Goal: Check status: Check status

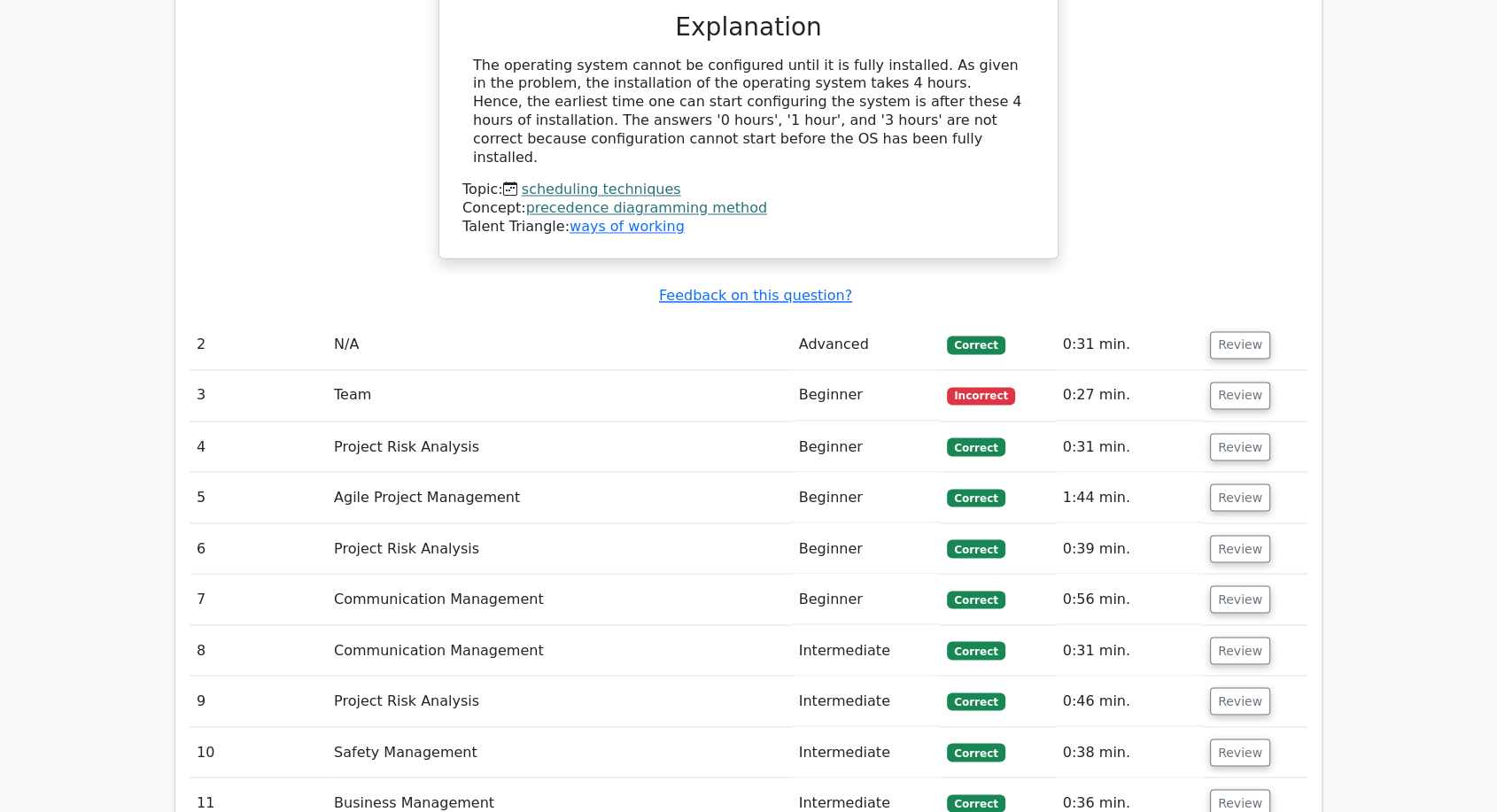
scroll to position [2951, 0]
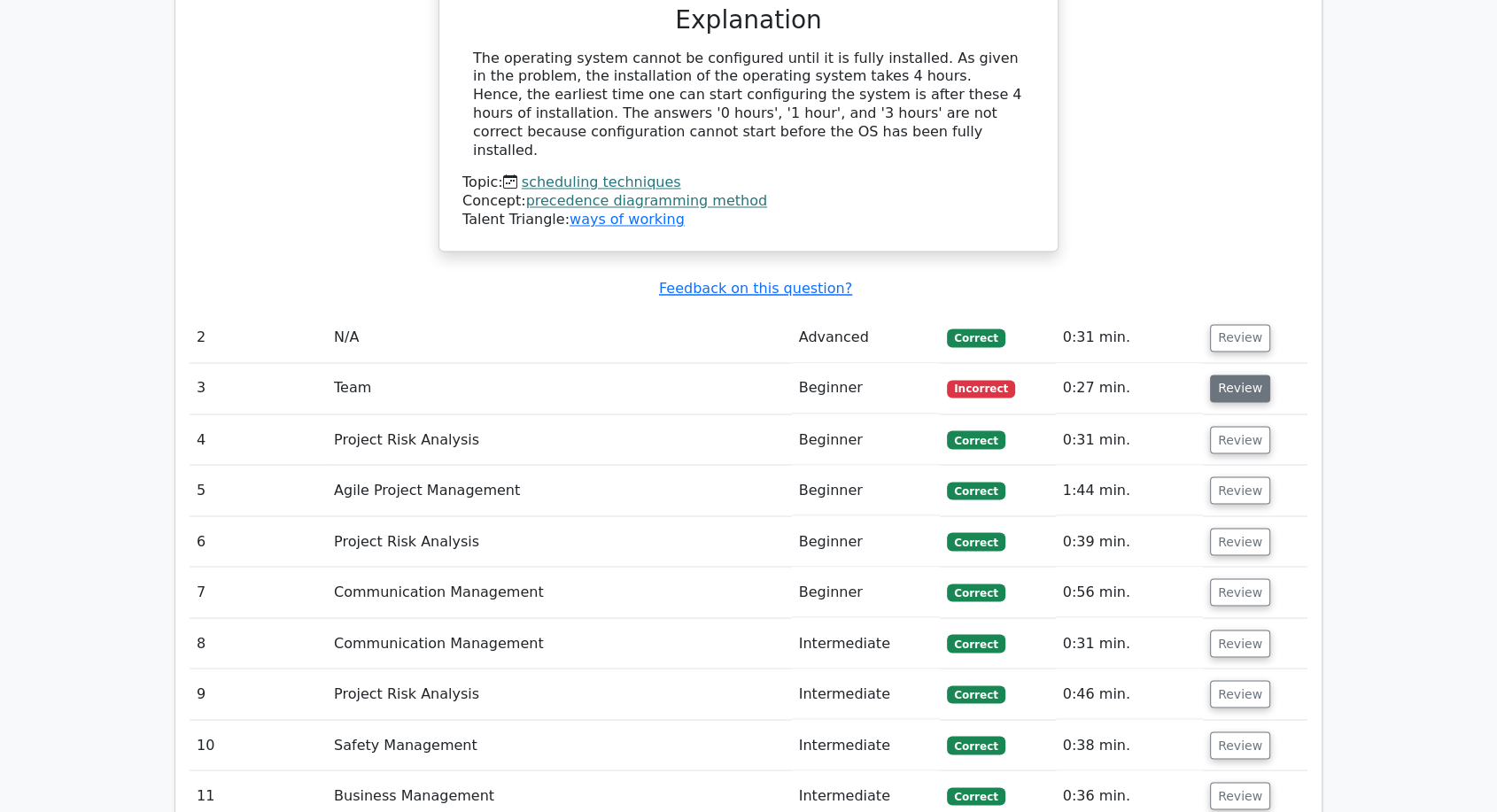
click at [1224, 374] on button "Review" at bounding box center [1239, 388] width 60 height 27
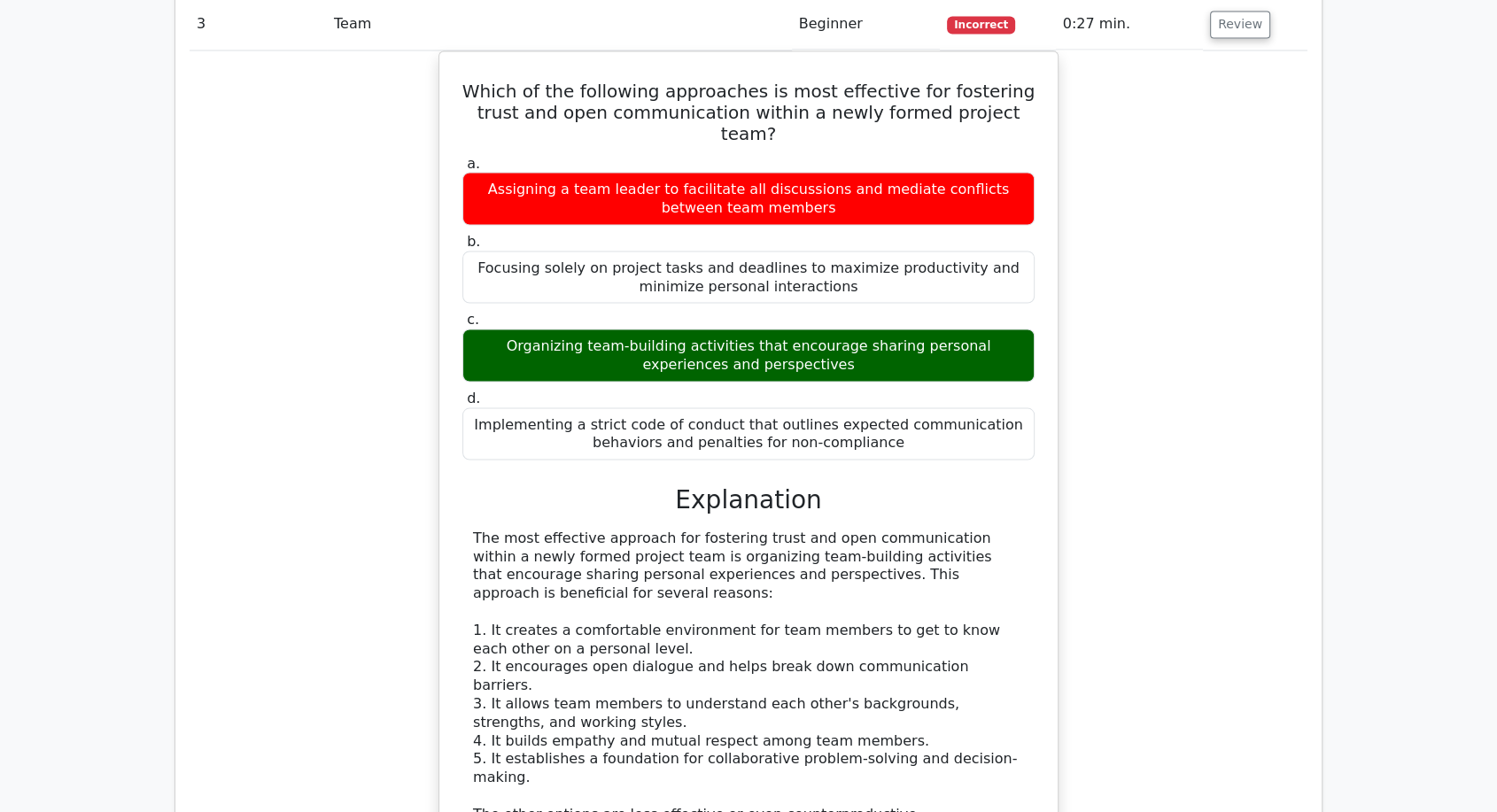
scroll to position [3147, 0]
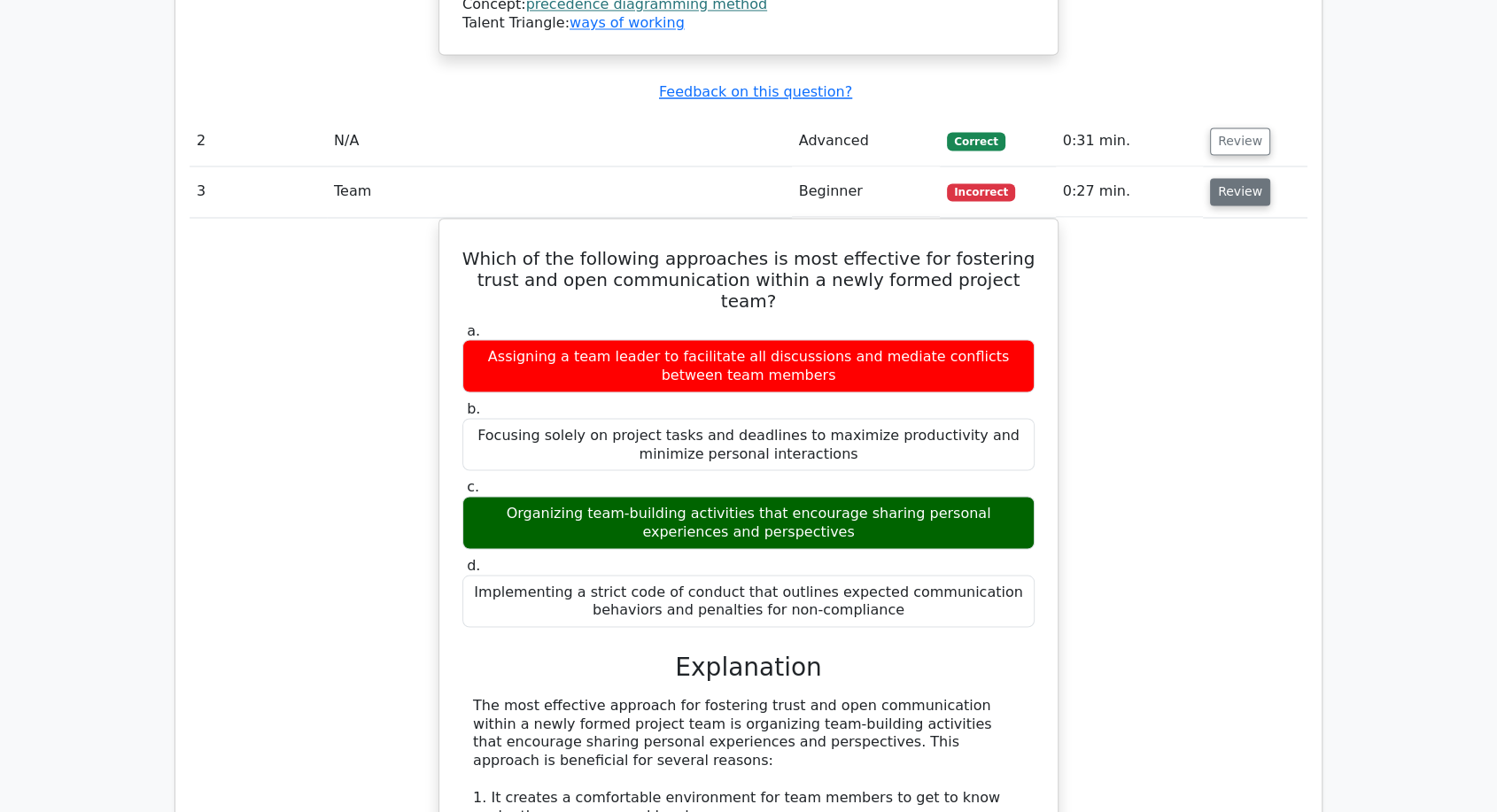
click at [1219, 178] on button "Review" at bounding box center [1239, 191] width 60 height 27
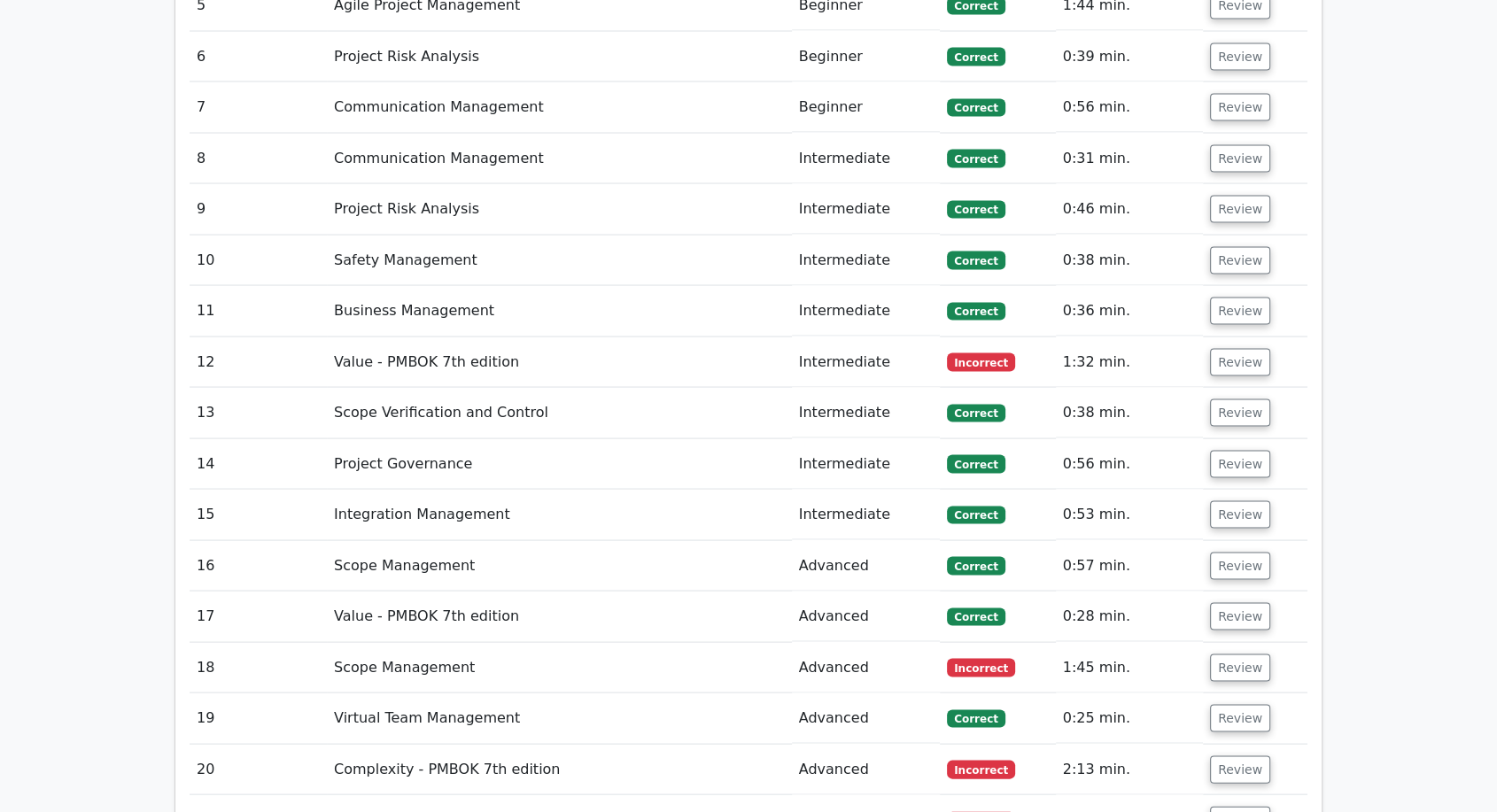
scroll to position [3442, 0]
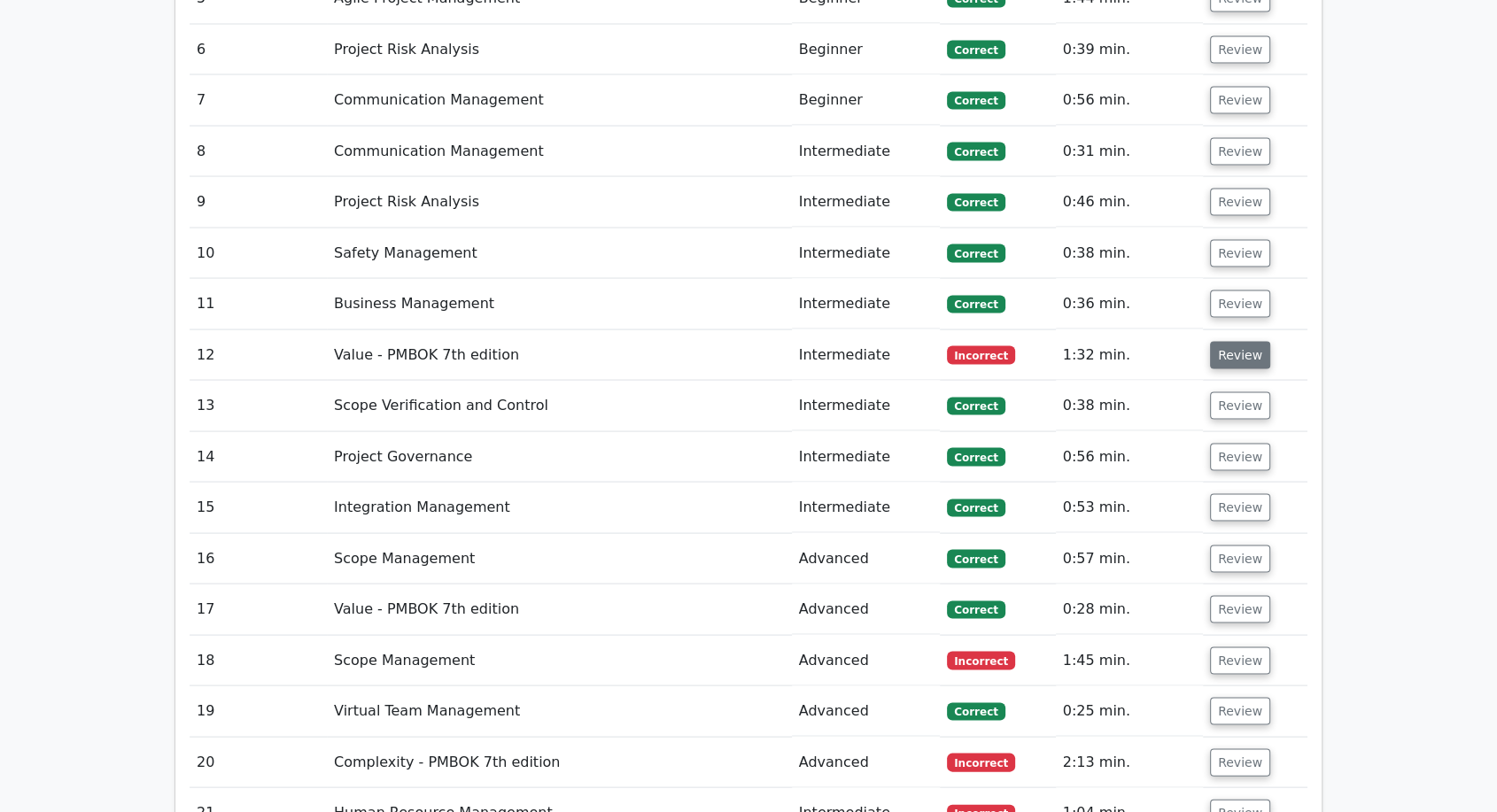
click at [1228, 342] on button "Review" at bounding box center [1239, 355] width 60 height 27
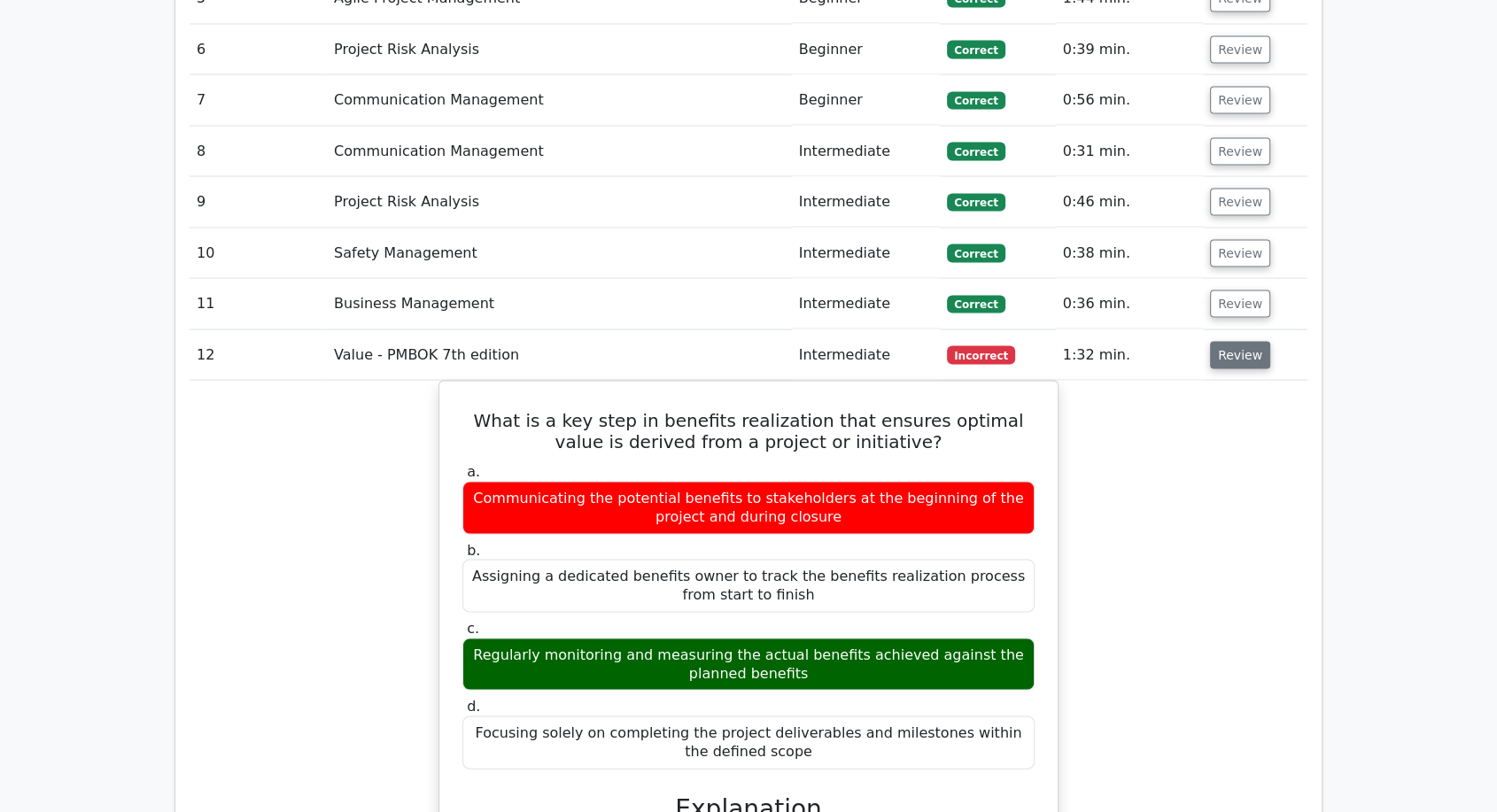
click at [1226, 342] on button "Review" at bounding box center [1239, 355] width 60 height 27
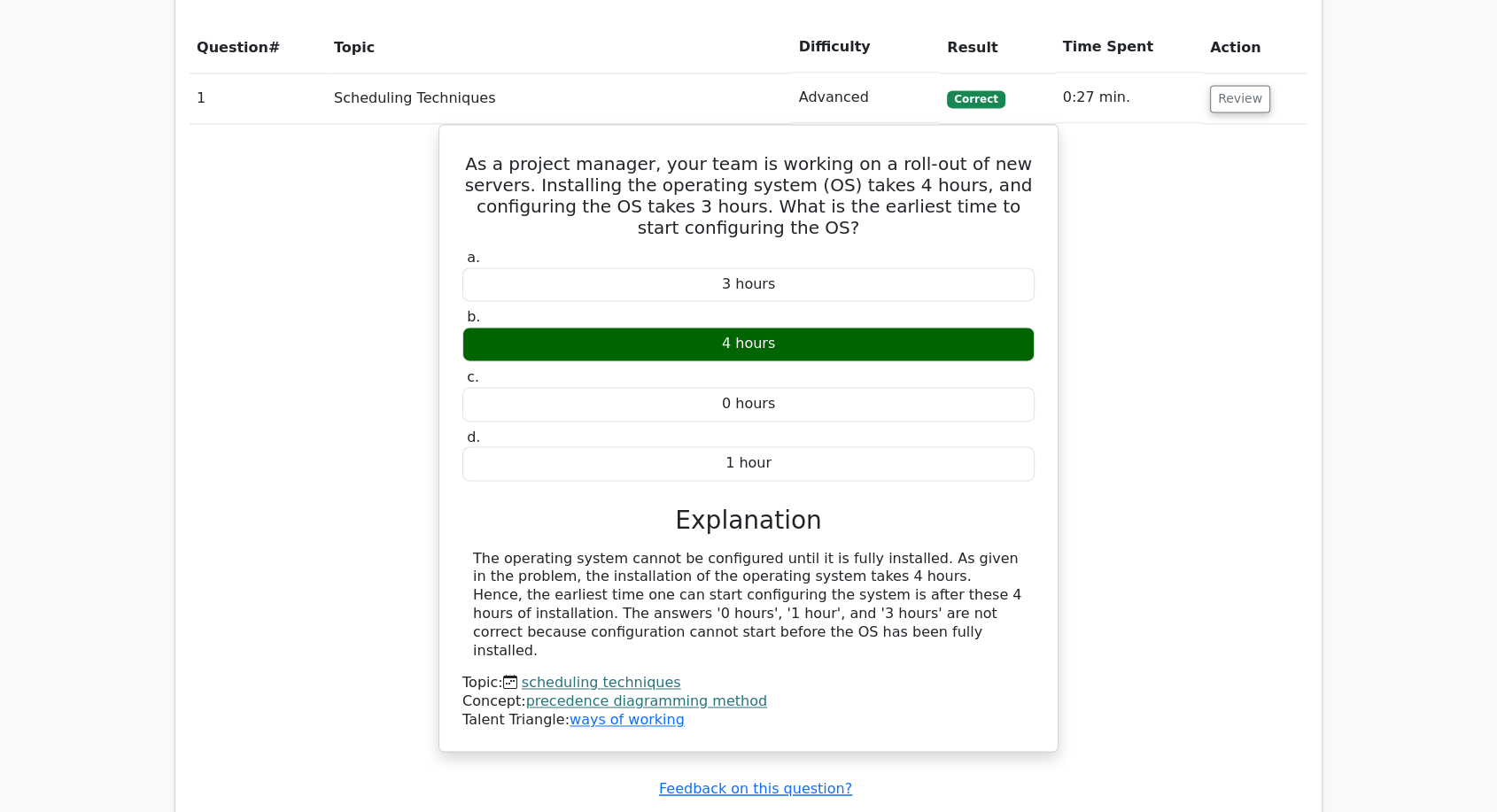
scroll to position [2325, 0]
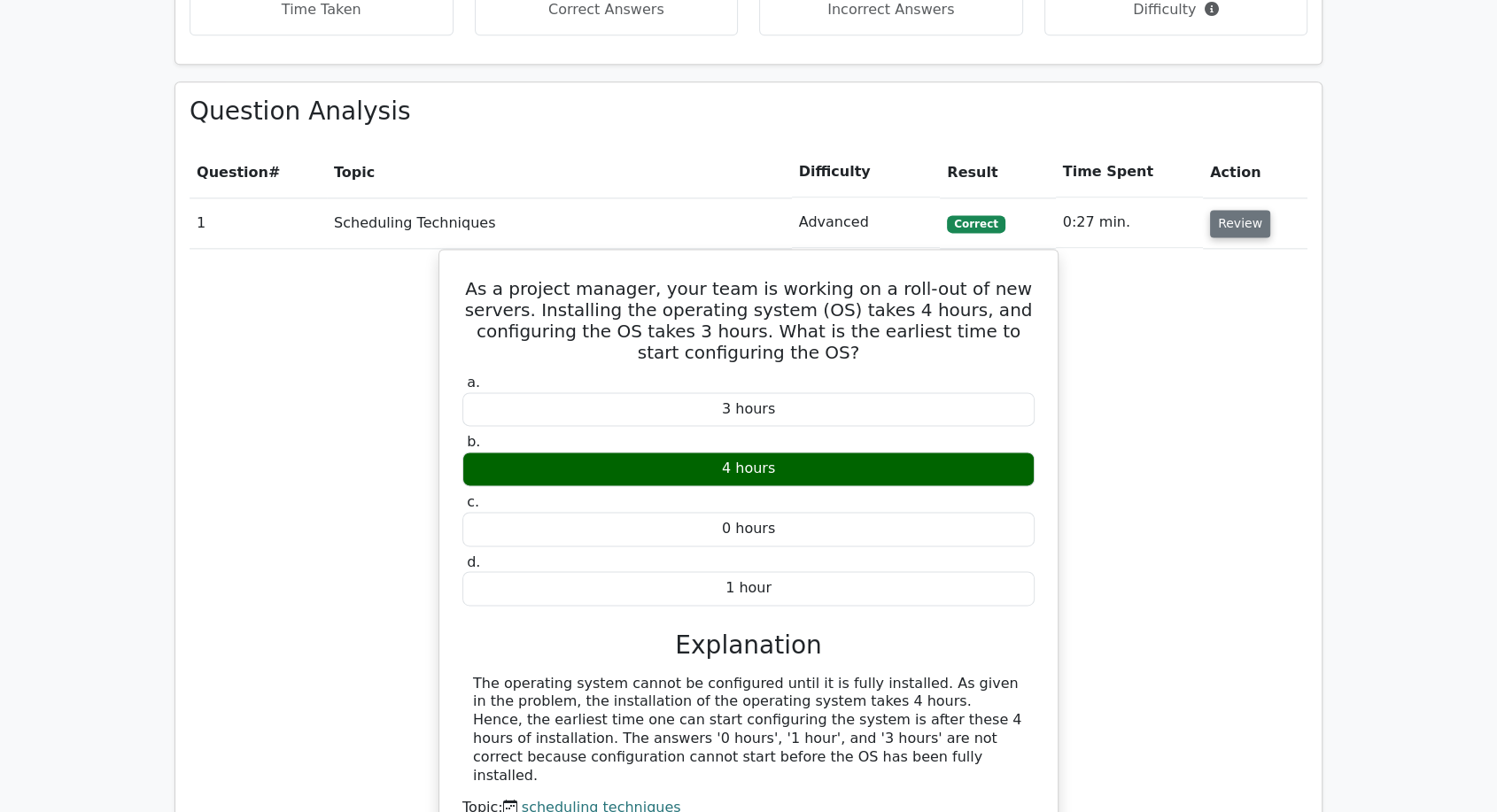
click at [1234, 234] on button "Review" at bounding box center [1239, 224] width 60 height 27
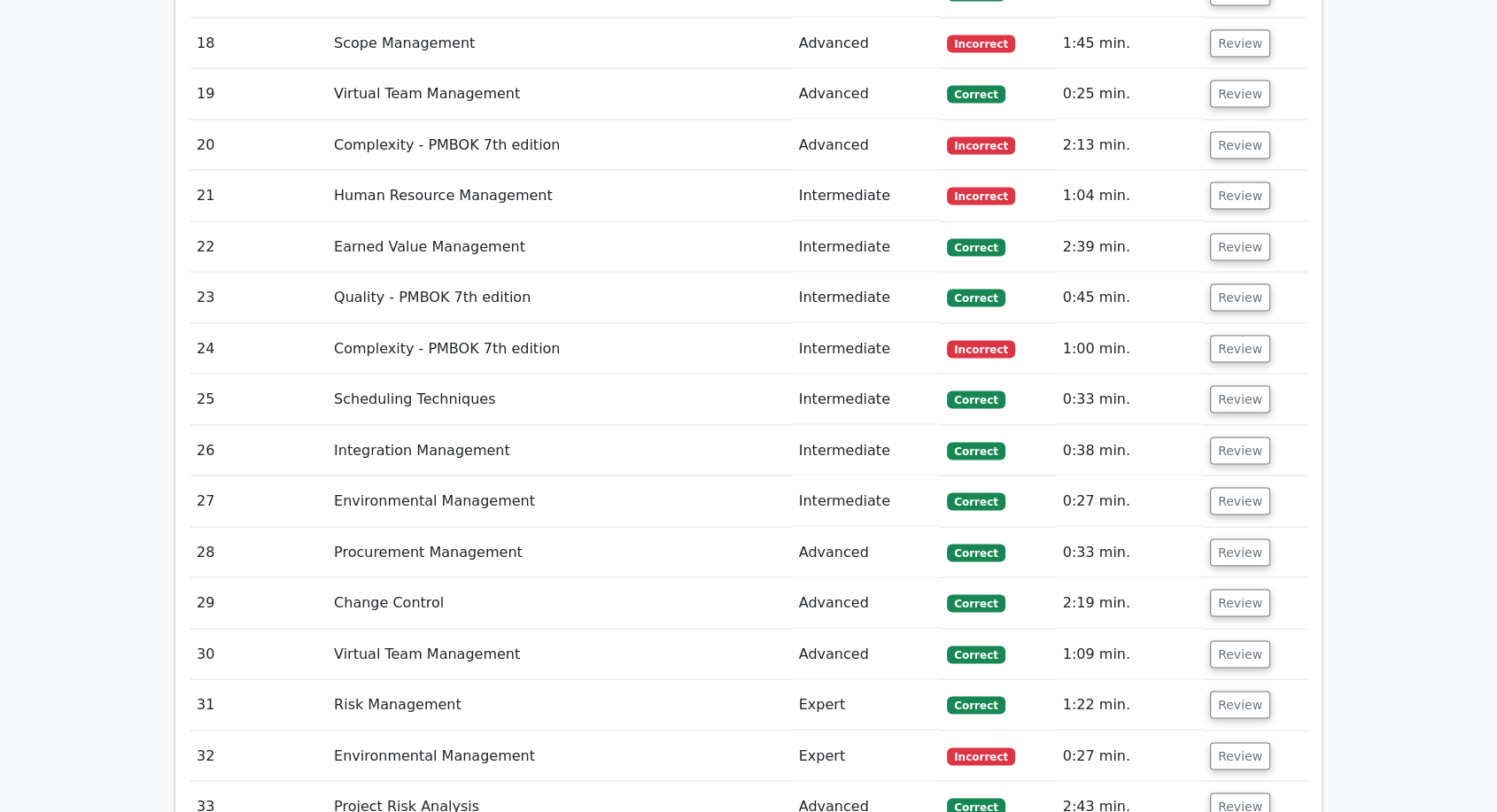
scroll to position [3309, 0]
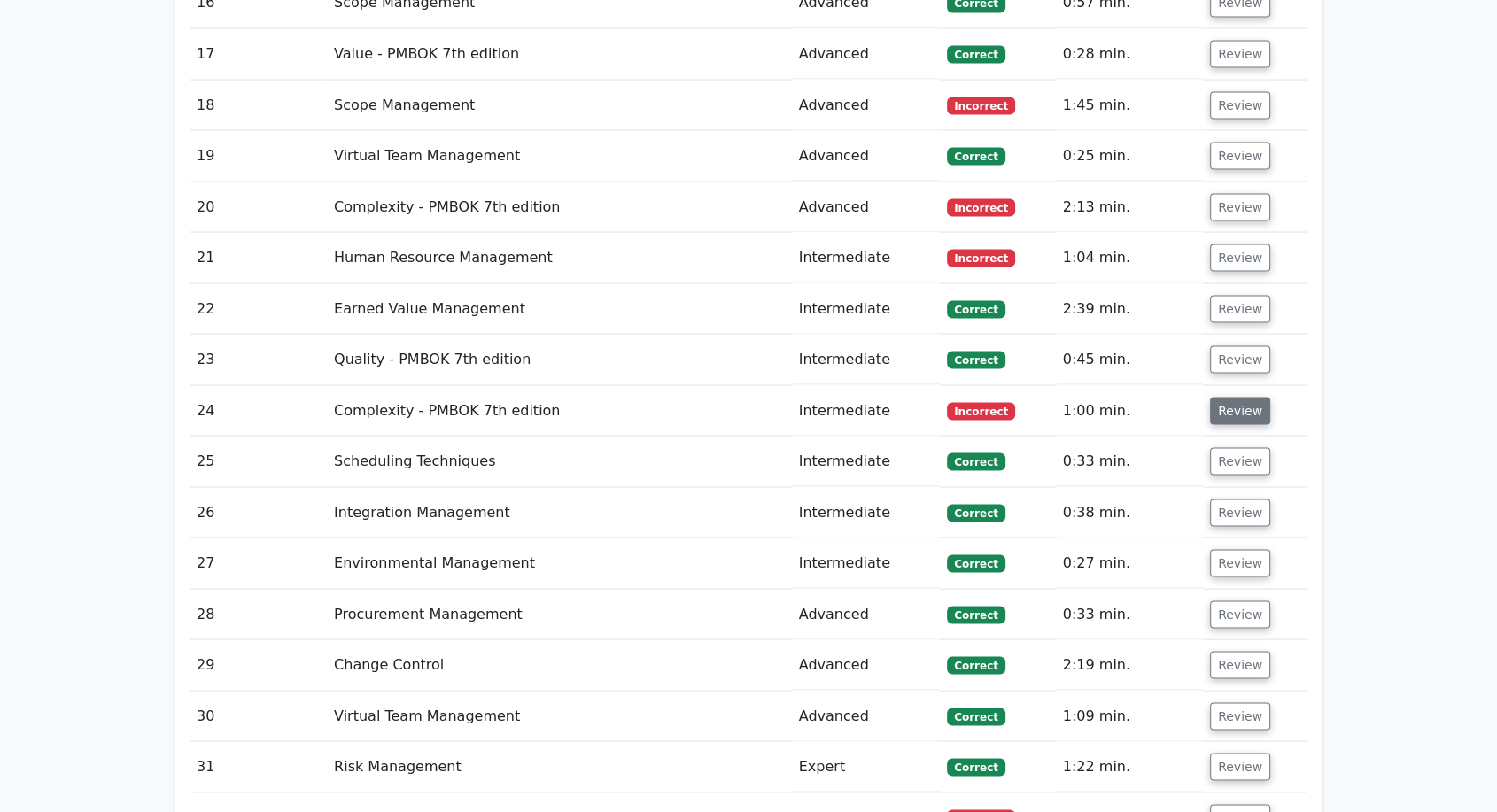
click at [1234, 412] on button "Review" at bounding box center [1239, 411] width 60 height 27
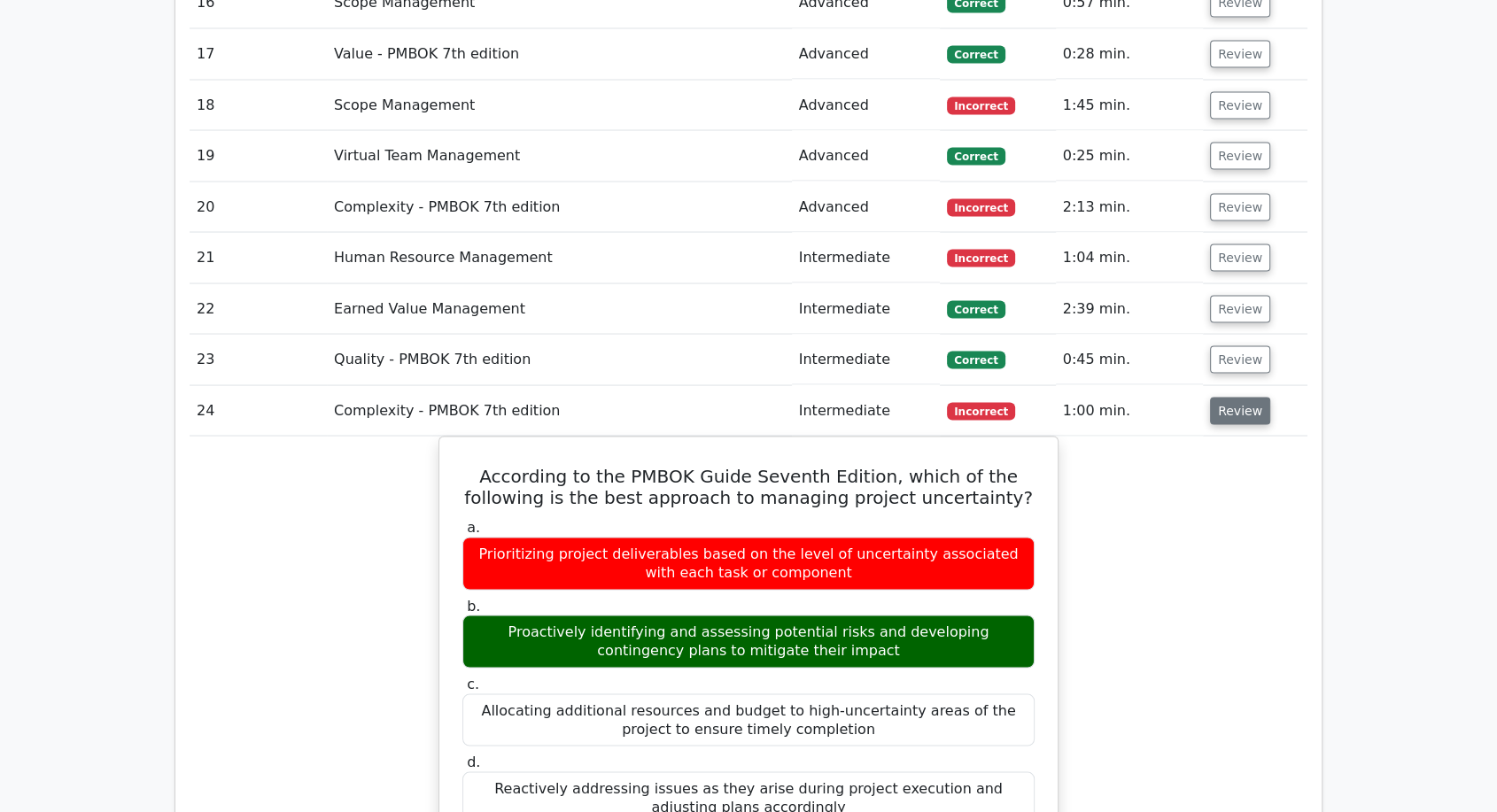
scroll to position [3408, 0]
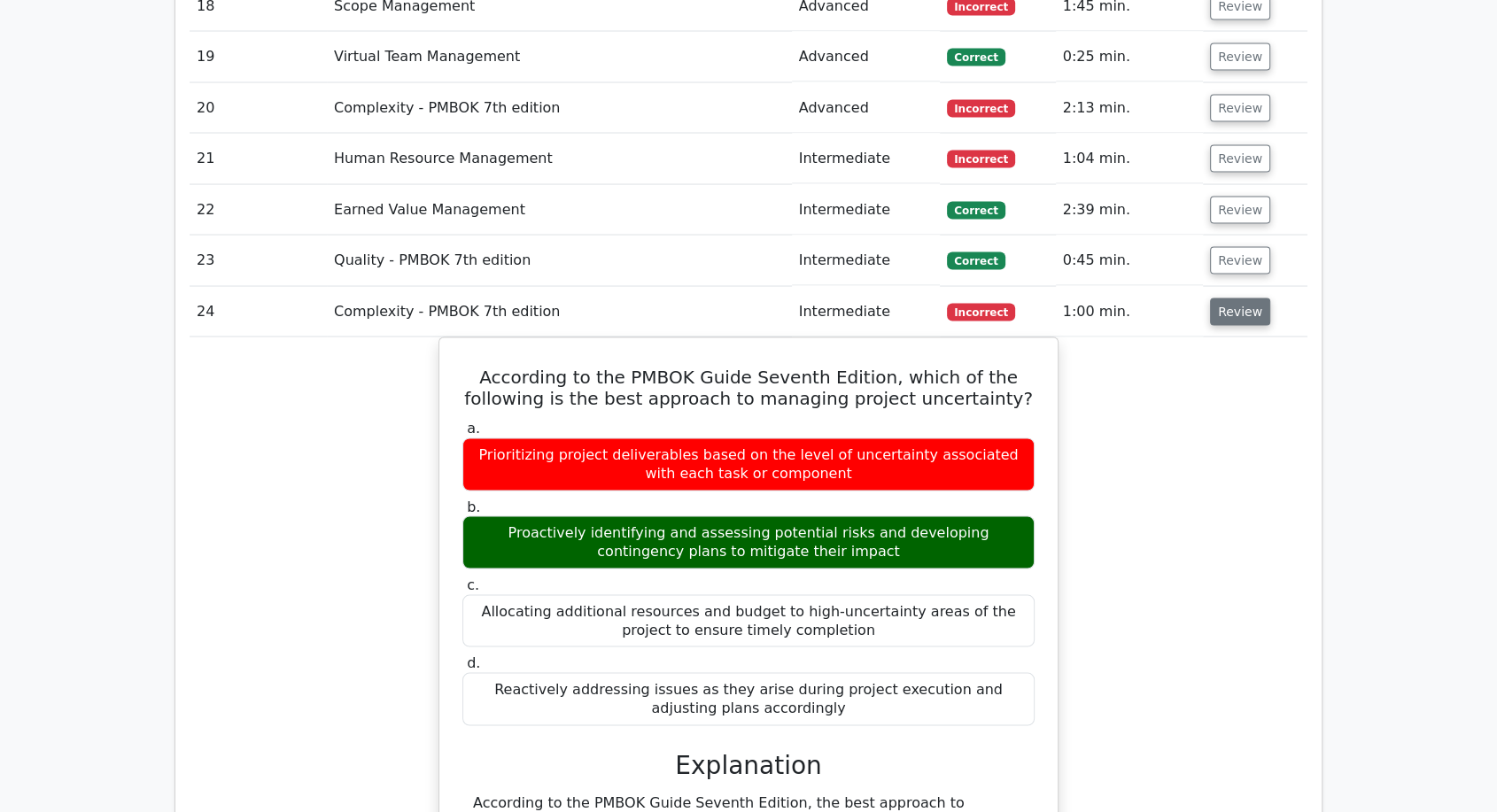
click at [1232, 298] on button "Review" at bounding box center [1239, 312] width 60 height 27
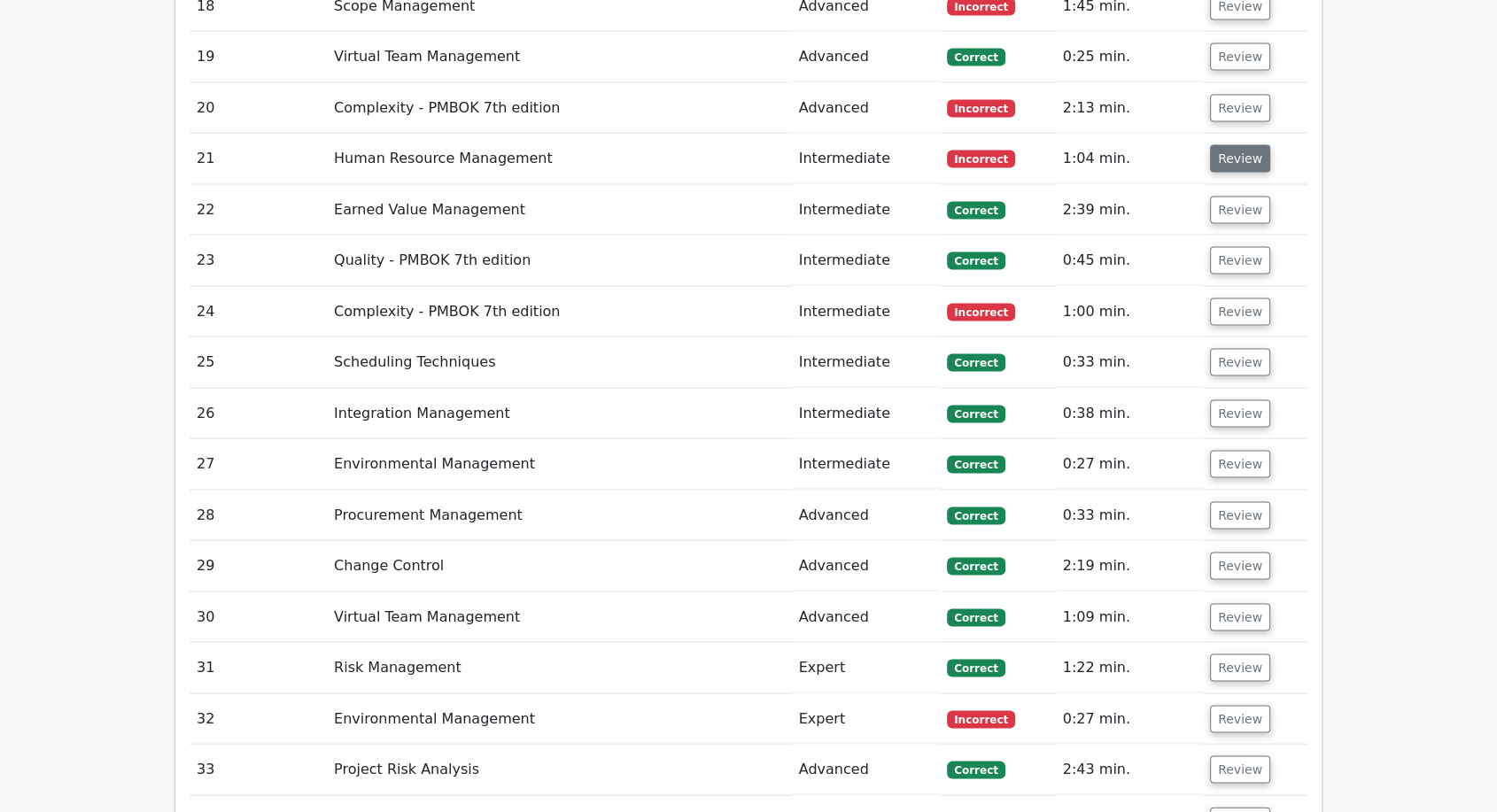
click at [1219, 160] on button "Review" at bounding box center [1239, 159] width 60 height 27
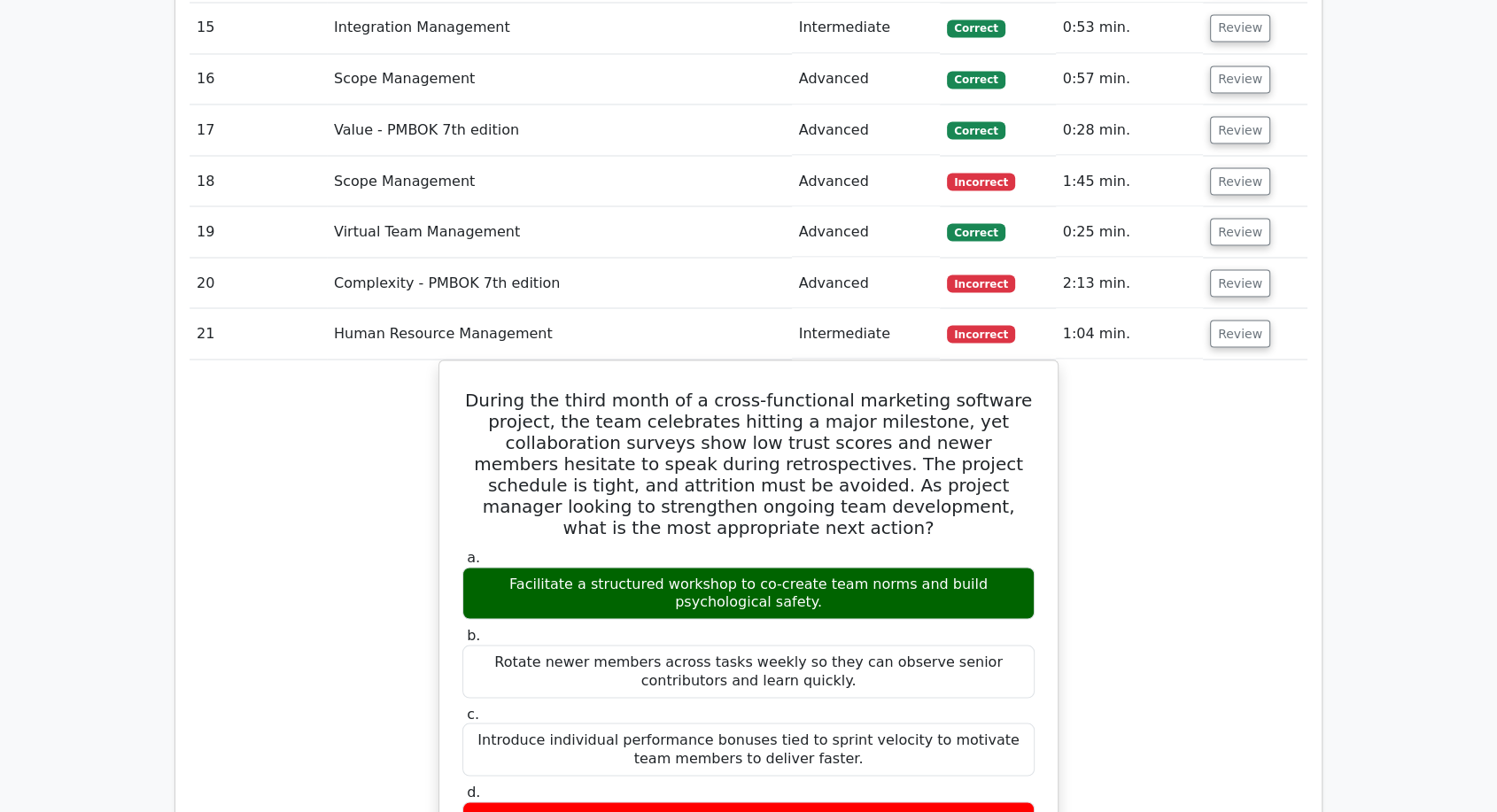
scroll to position [3113, 0]
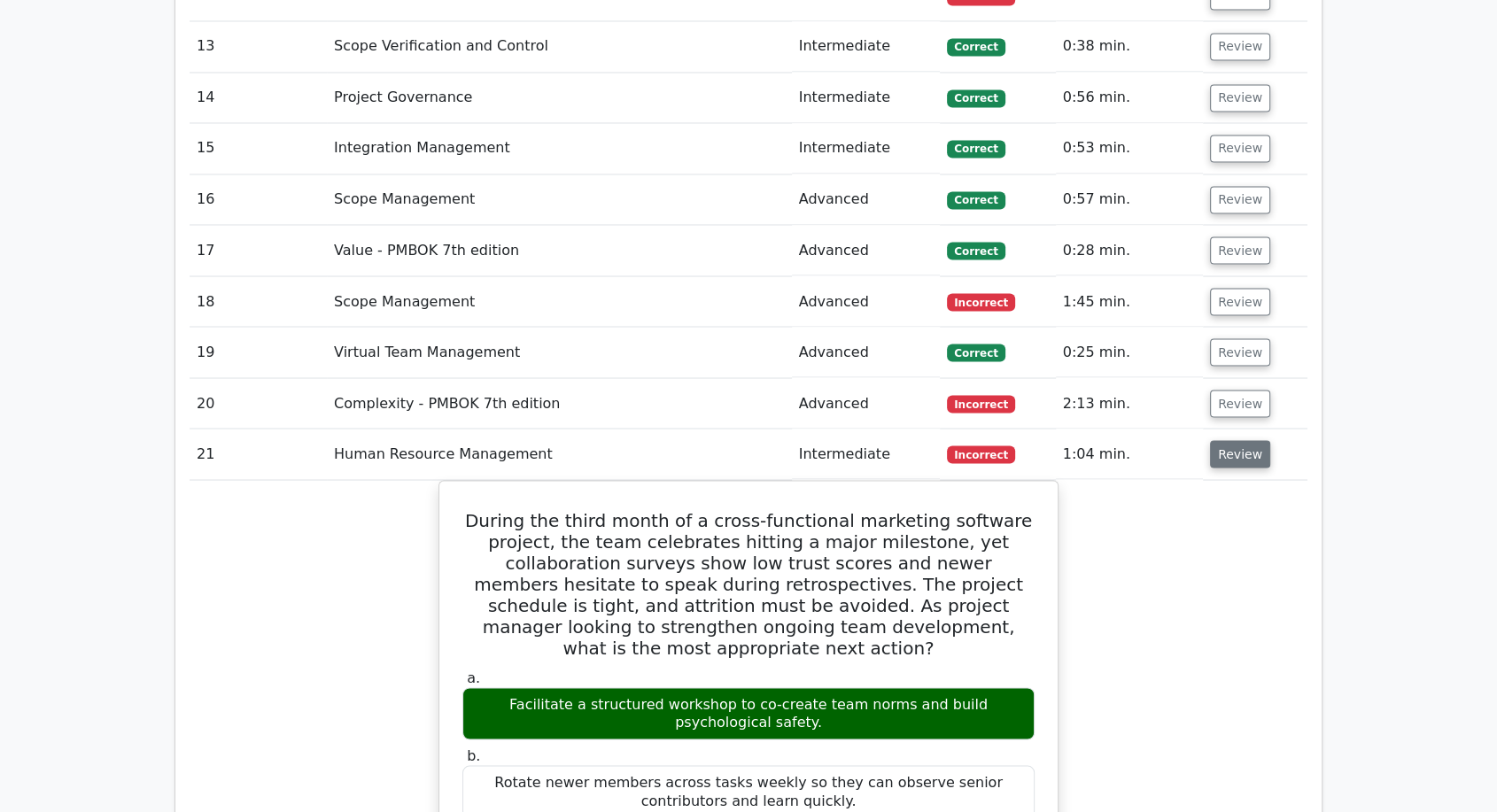
click at [1247, 459] on button "Review" at bounding box center [1239, 453] width 60 height 27
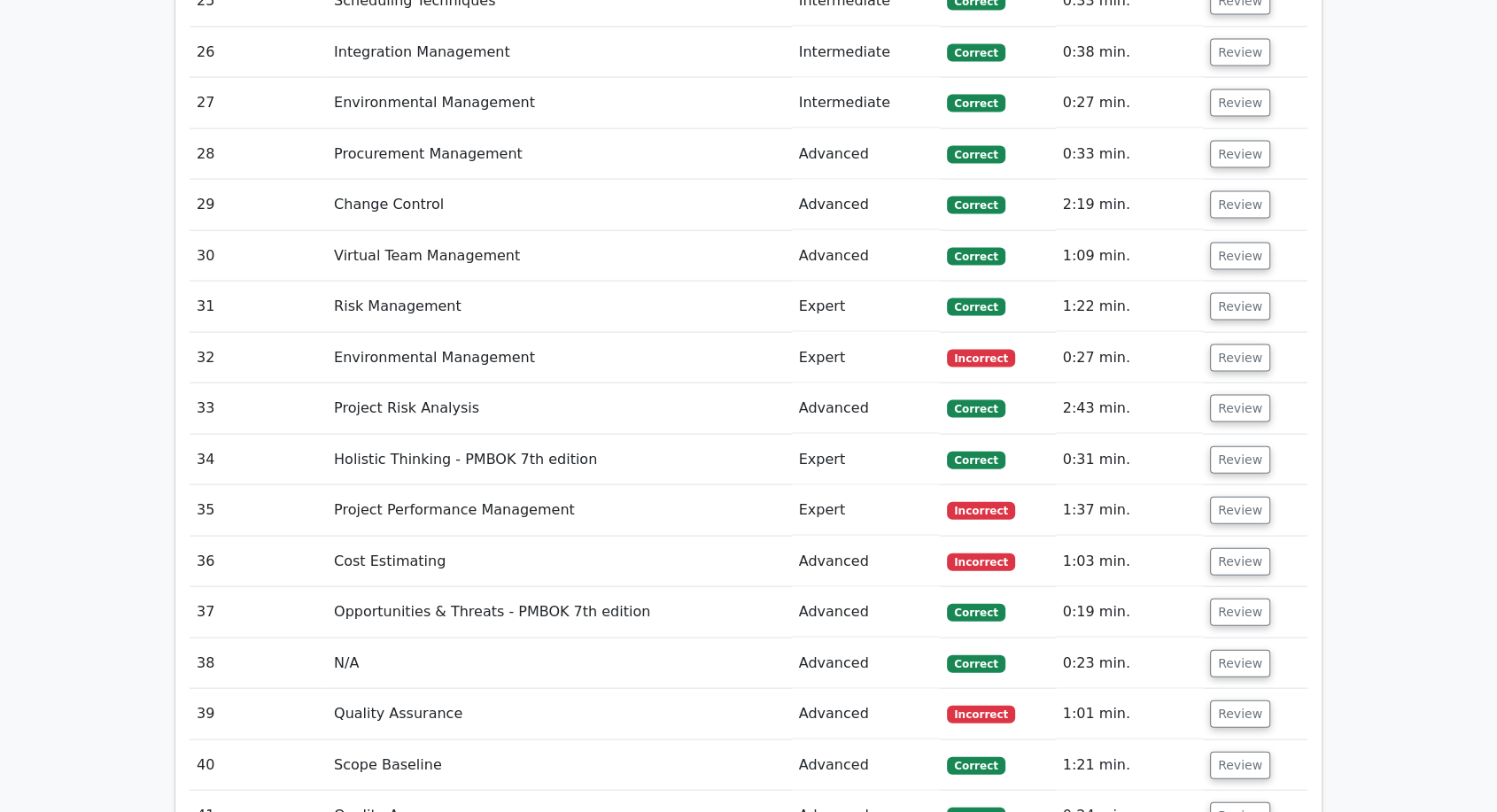
scroll to position [3900, 0]
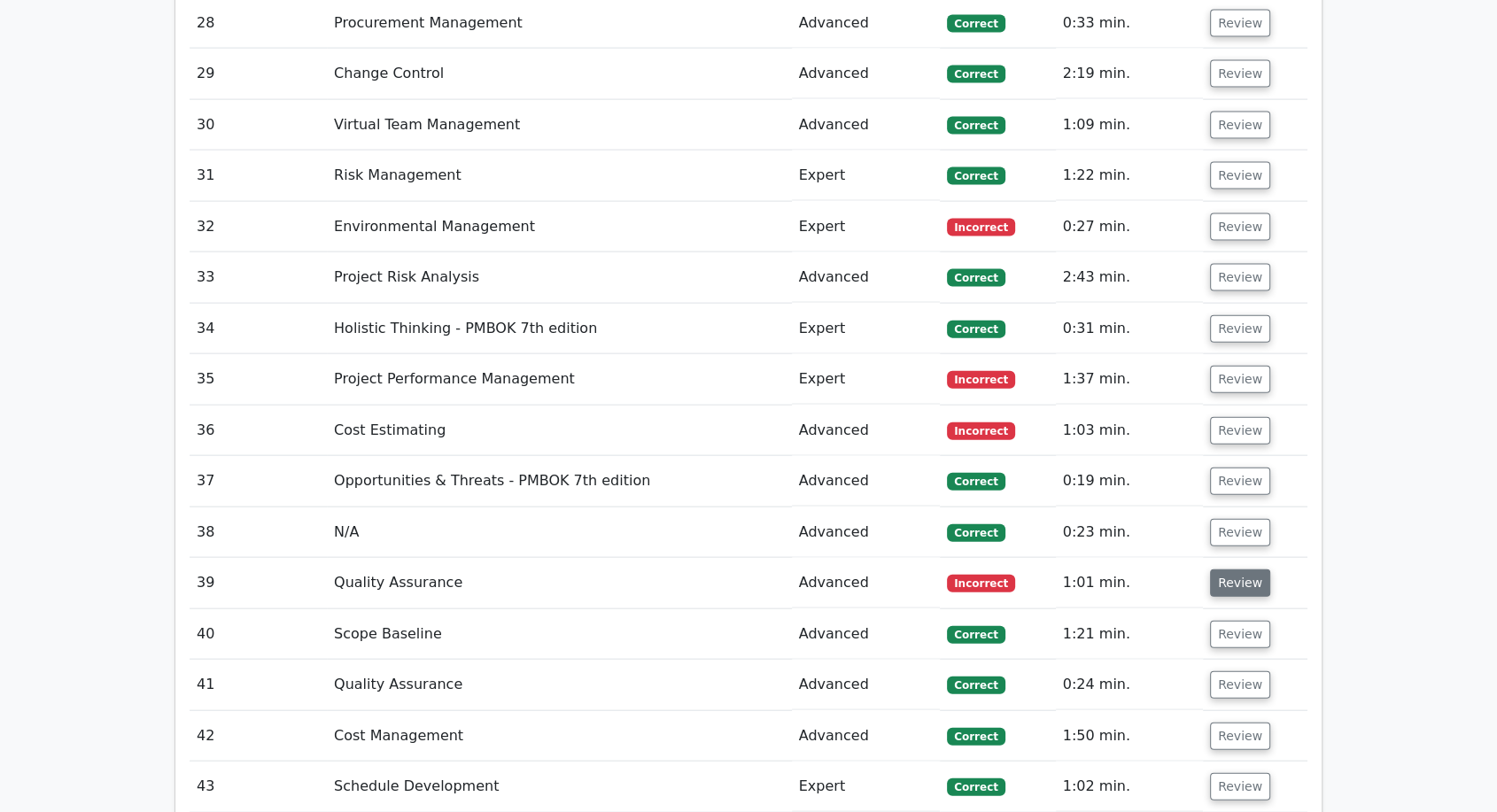
click at [1219, 572] on button "Review" at bounding box center [1239, 583] width 60 height 27
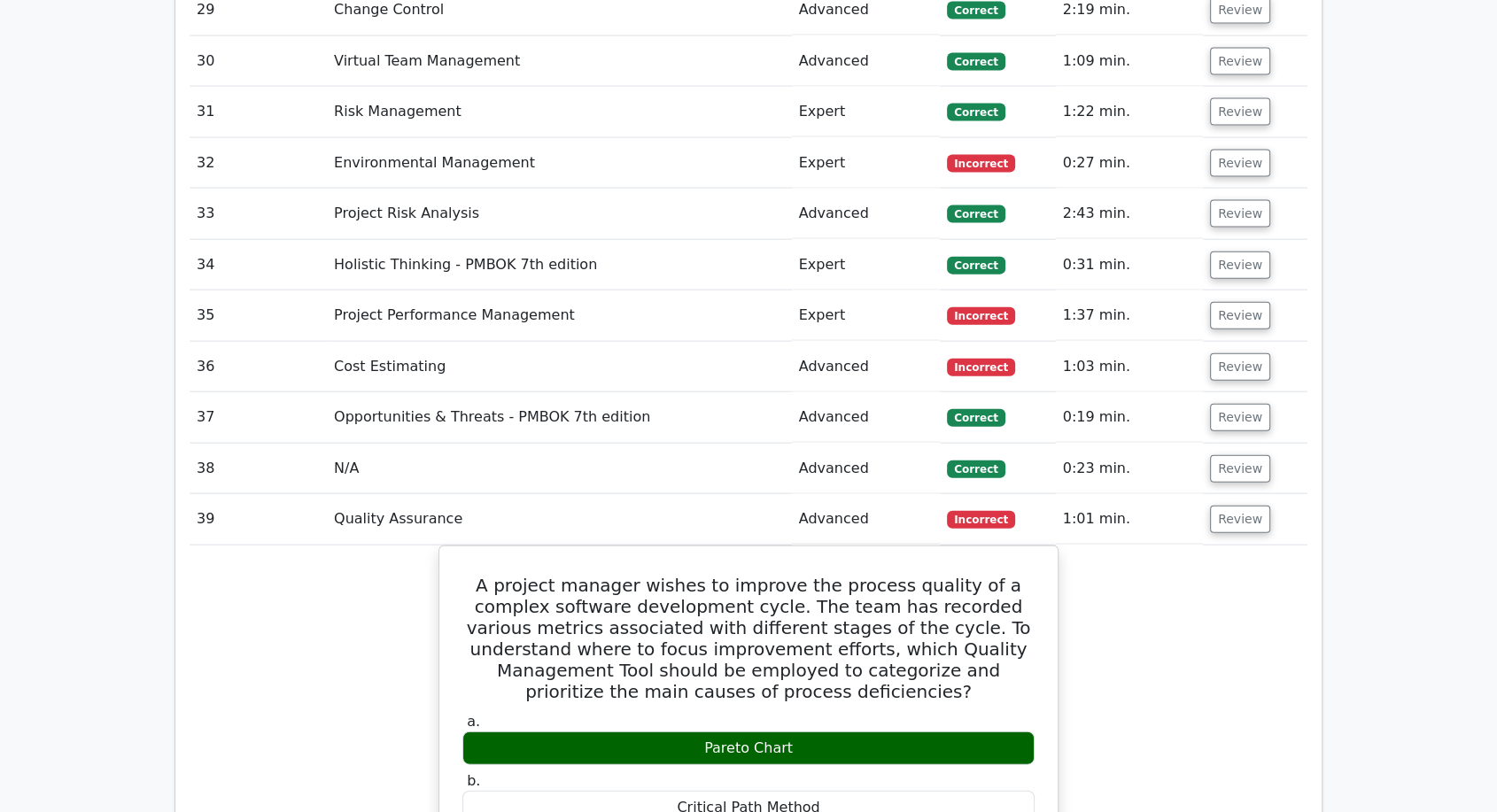
scroll to position [4096, 0]
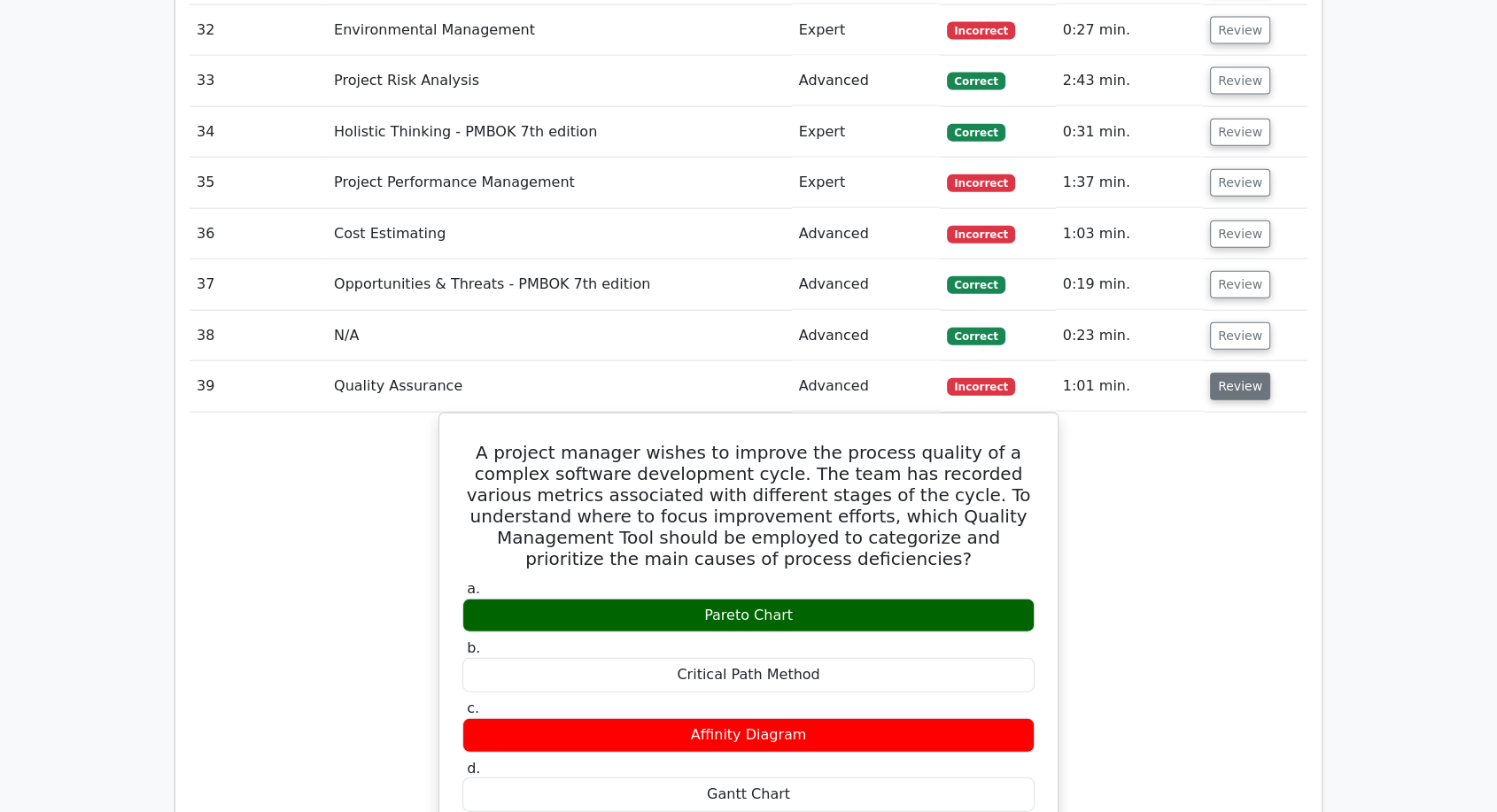
click at [1217, 382] on button "Review" at bounding box center [1239, 386] width 60 height 27
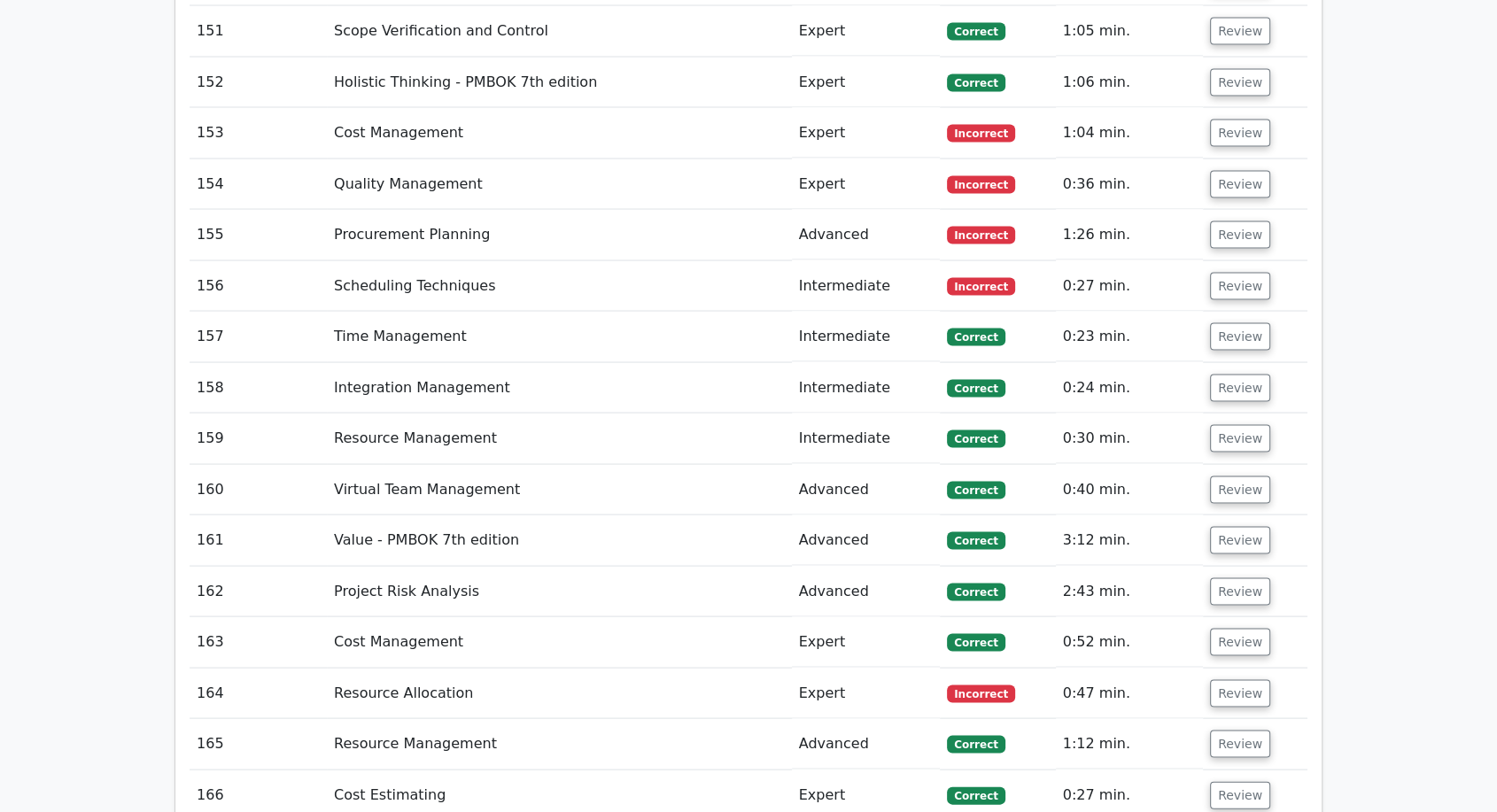
scroll to position [11228, 0]
